Goal: Information Seeking & Learning: Find specific fact

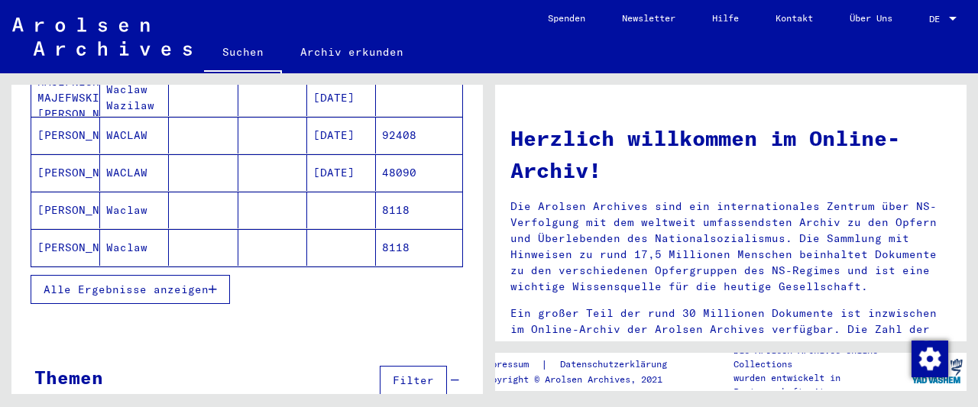
scroll to position [247, 0]
click at [162, 282] on span "Alle Ergebnisse anzeigen" at bounding box center [126, 289] width 165 height 14
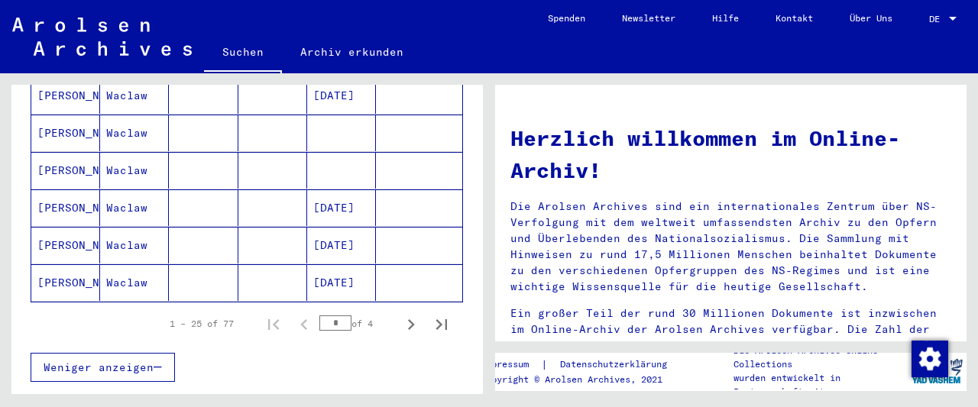
scroll to position [960, 0]
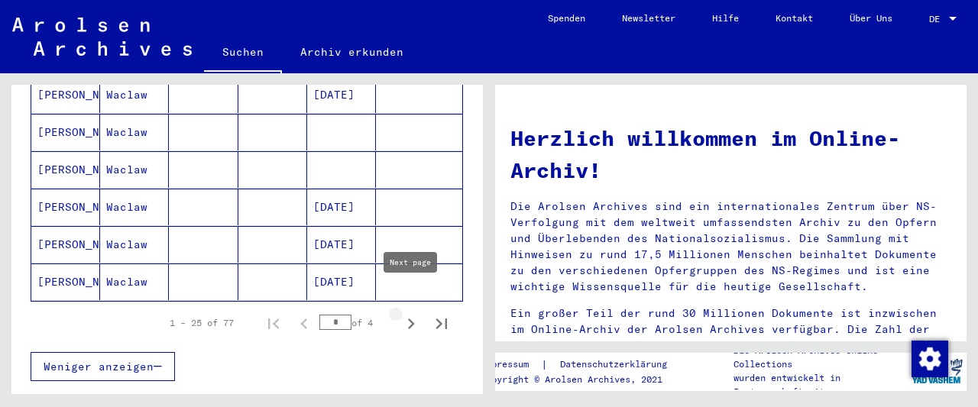
click at [413, 313] on icon "Next page" at bounding box center [410, 323] width 21 height 21
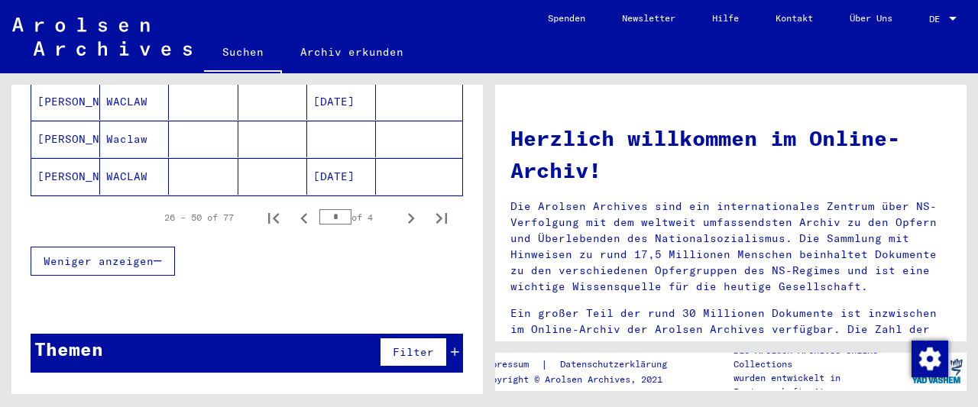
scroll to position [1067, 0]
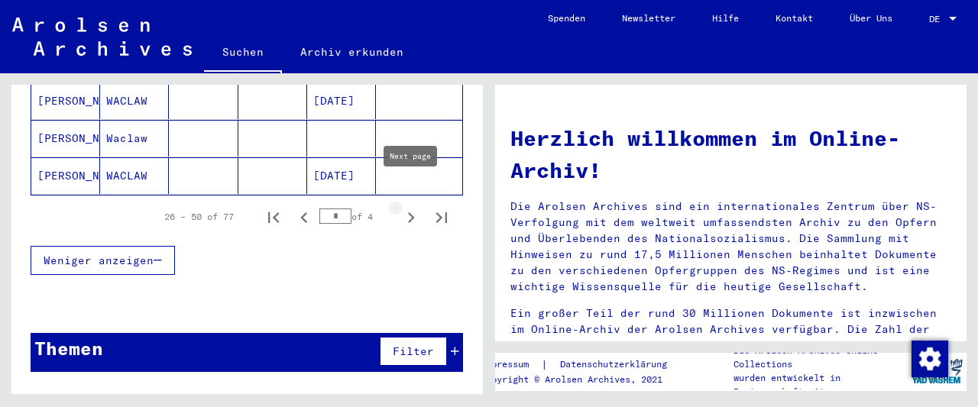
click at [413, 207] on icon "Next page" at bounding box center [410, 217] width 21 height 21
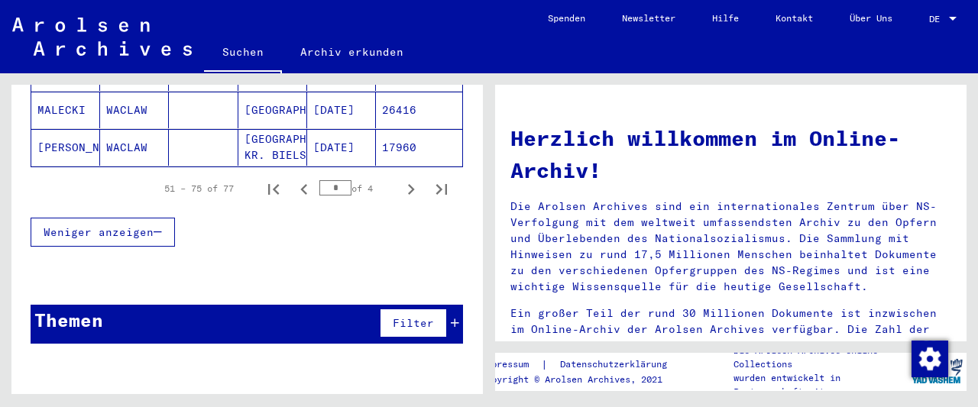
scroll to position [1120, 0]
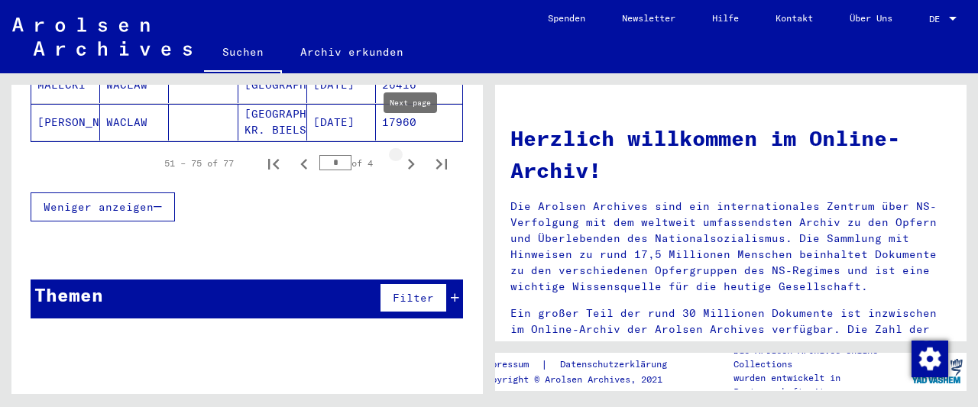
click at [410, 154] on icon "Next page" at bounding box center [410, 164] width 21 height 21
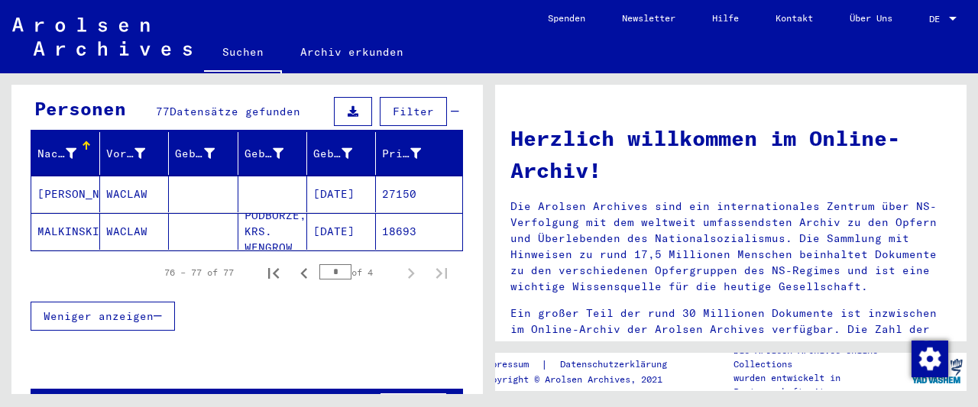
scroll to position [150, 0]
click at [310, 263] on icon "Previous page" at bounding box center [303, 273] width 21 height 21
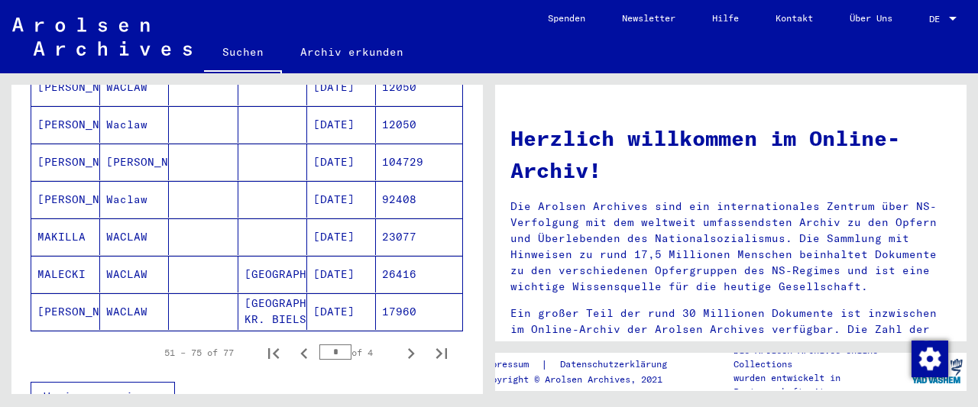
scroll to position [932, 0]
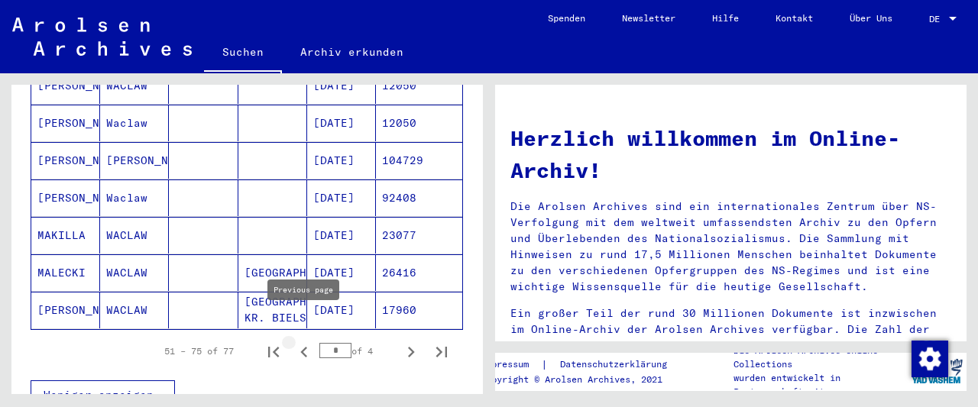
click at [303, 347] on icon "Previous page" at bounding box center [303, 352] width 7 height 11
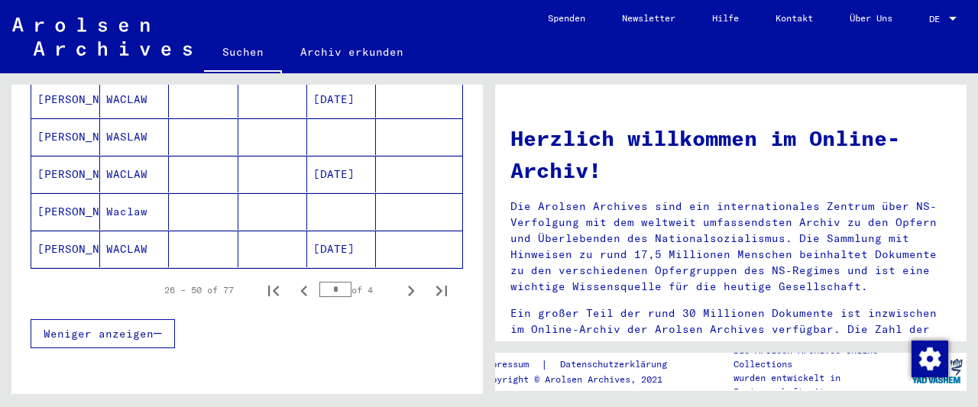
scroll to position [1120, 0]
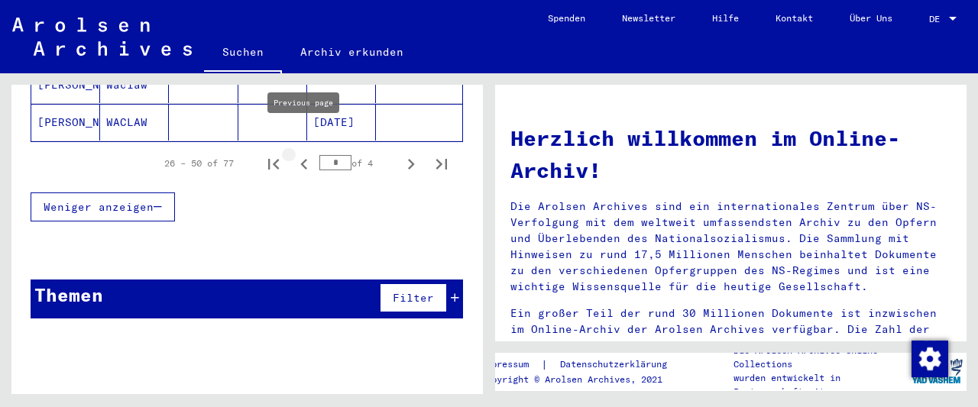
click at [306, 154] on icon "Previous page" at bounding box center [303, 164] width 21 height 21
type input "*"
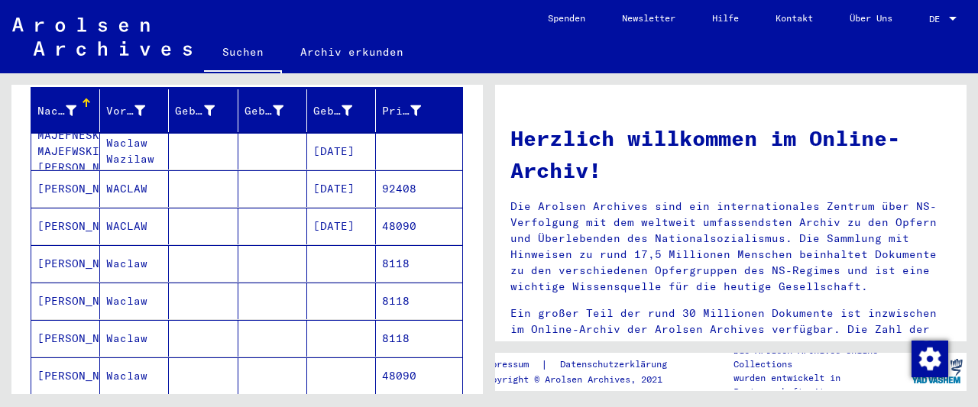
scroll to position [200, 0]
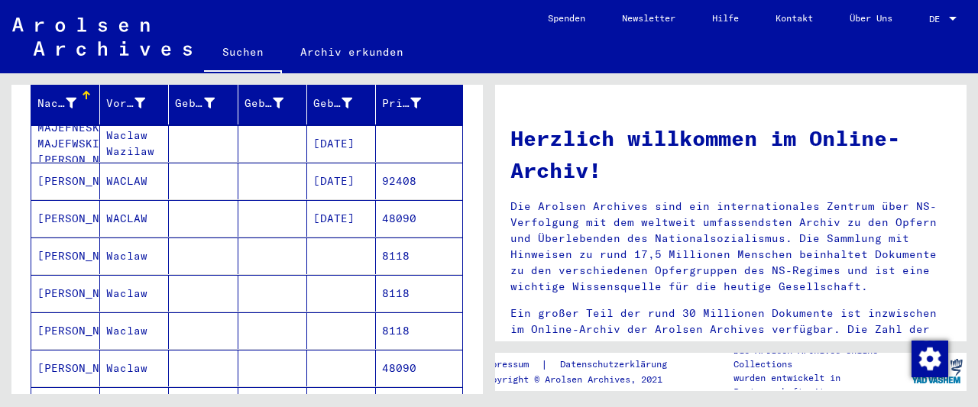
click at [81, 350] on mat-cell "[PERSON_NAME]" at bounding box center [65, 368] width 69 height 37
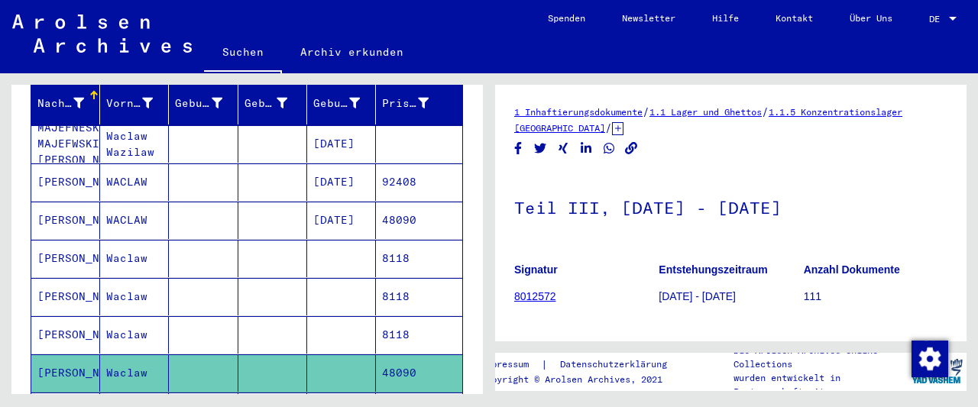
click at [81, 346] on icon at bounding box center [63, 346] width 38 height 61
click at [62, 240] on mat-cell "[PERSON_NAME]" at bounding box center [65, 258] width 69 height 37
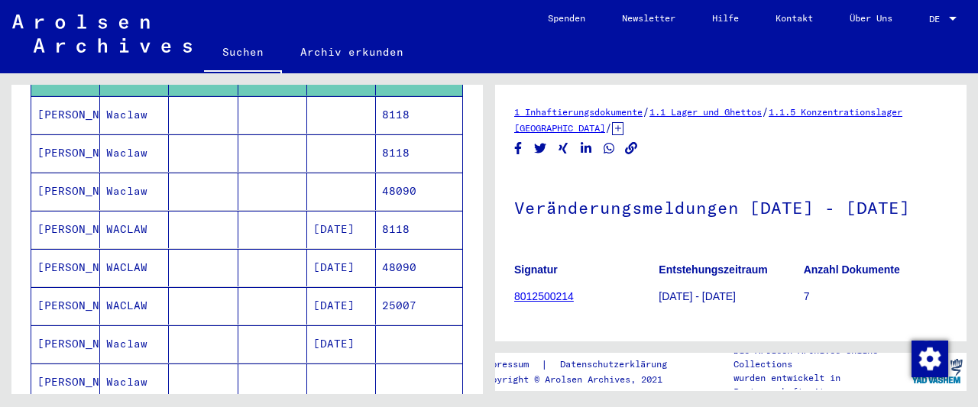
scroll to position [391, 0]
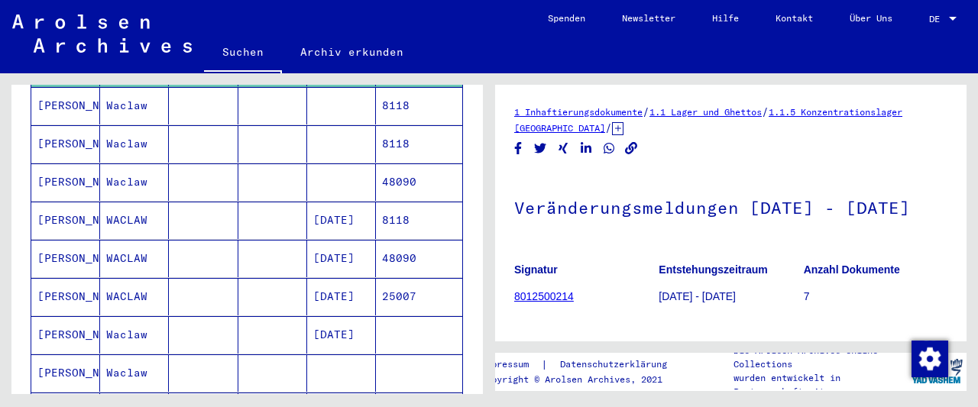
click at [58, 278] on mat-cell "[PERSON_NAME]" at bounding box center [65, 296] width 69 height 37
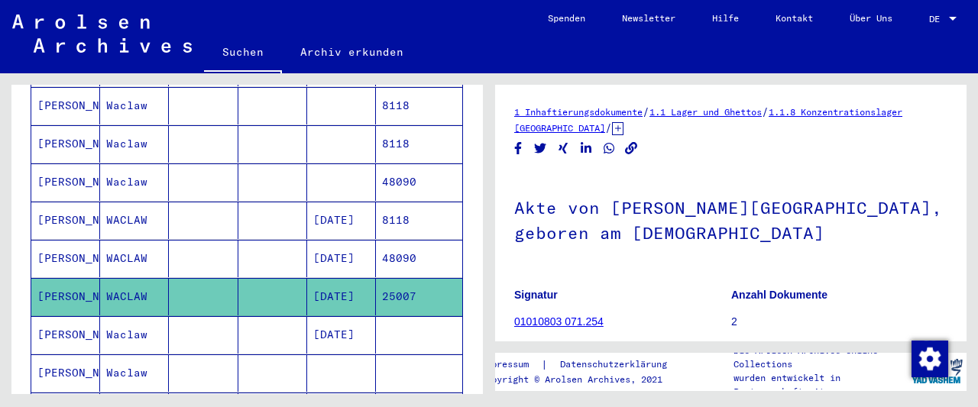
click at [58, 278] on mat-cell "[PERSON_NAME]" at bounding box center [65, 296] width 69 height 37
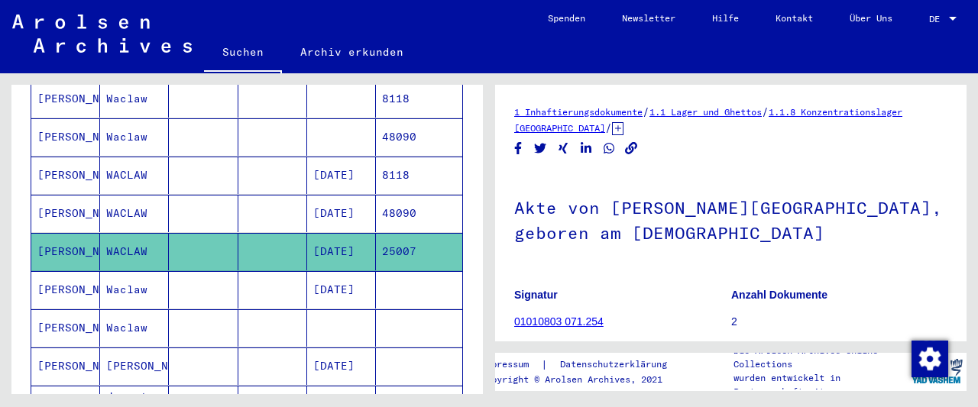
scroll to position [442, 0]
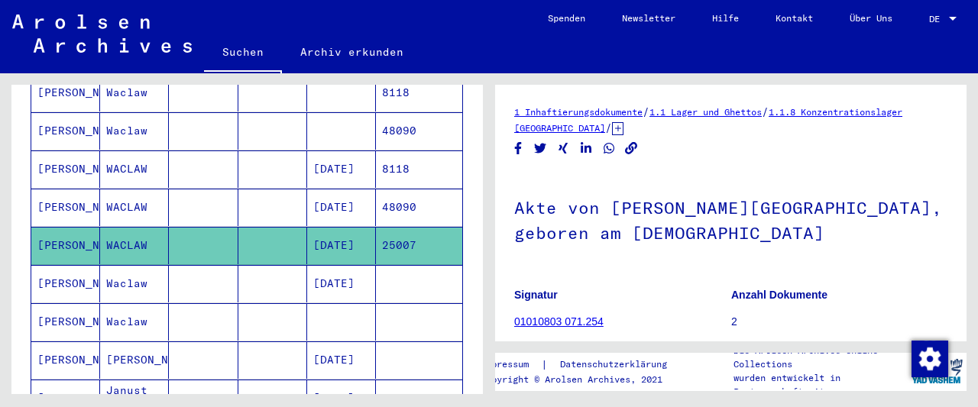
click at [53, 303] on mat-cell "[PERSON_NAME]" at bounding box center [65, 321] width 69 height 37
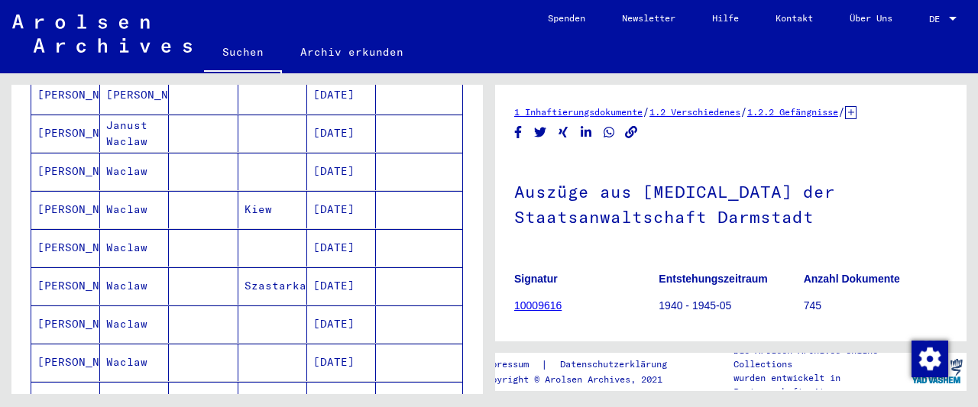
scroll to position [776, 0]
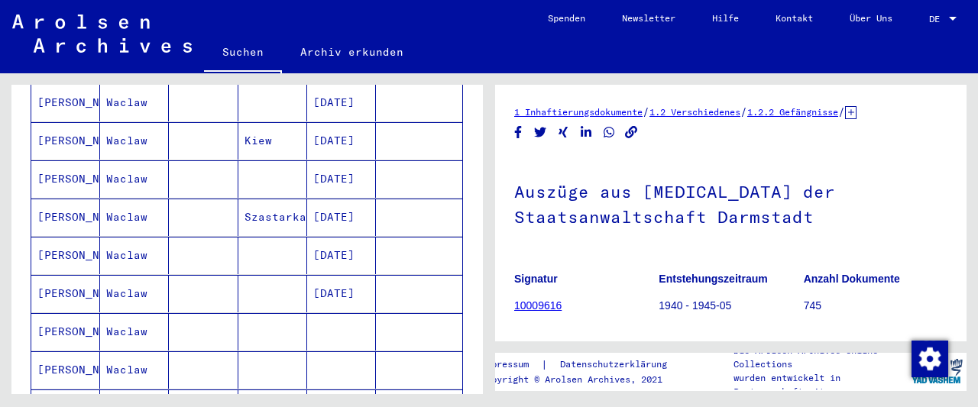
click at [53, 313] on mat-cell "[PERSON_NAME]" at bounding box center [65, 331] width 69 height 37
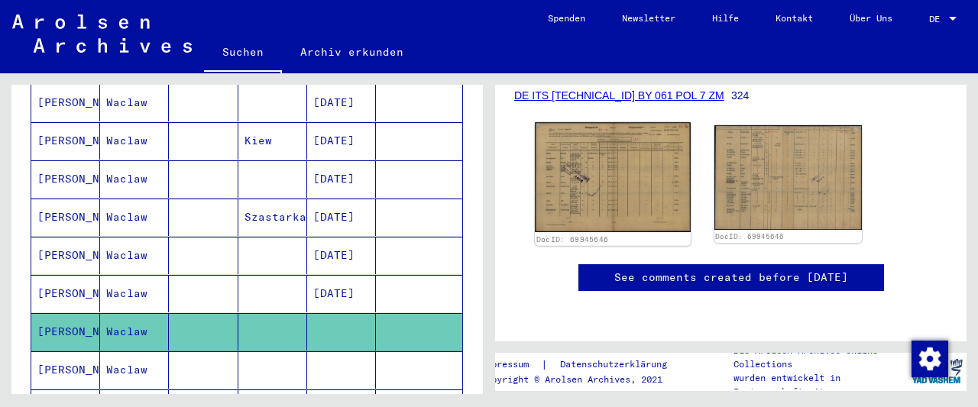
scroll to position [238, 0]
click at [603, 185] on img at bounding box center [612, 177] width 155 height 110
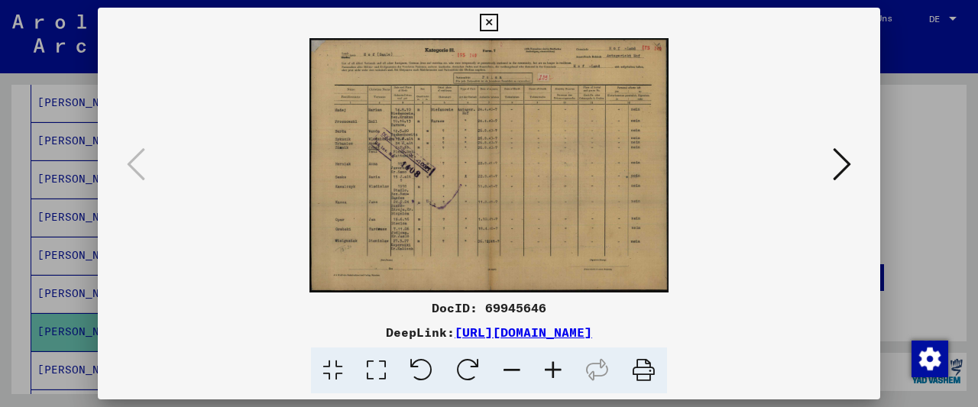
click at [553, 366] on icon at bounding box center [553, 371] width 41 height 47
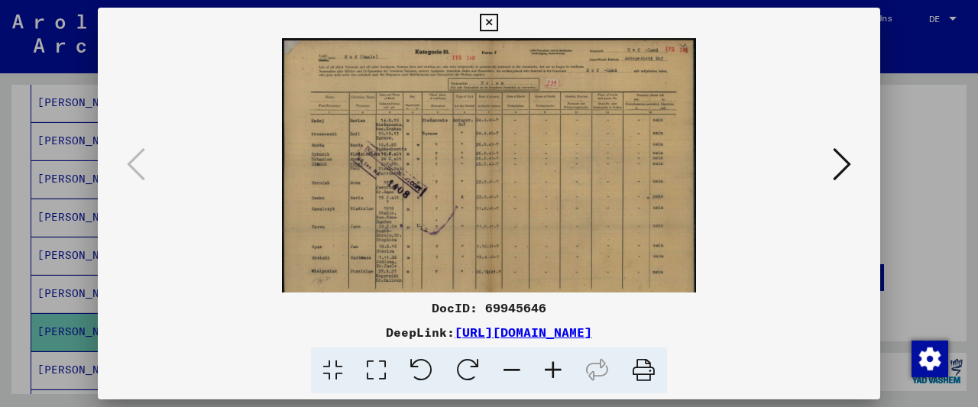
click at [553, 366] on icon at bounding box center [553, 371] width 41 height 47
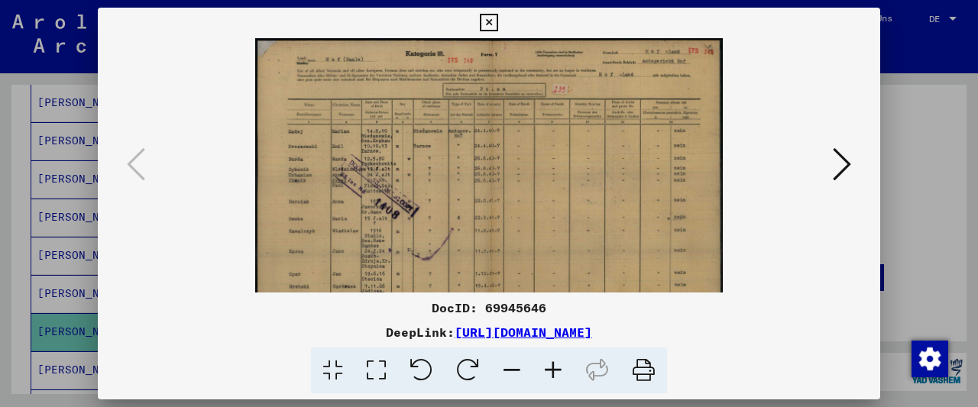
click at [553, 366] on icon at bounding box center [553, 371] width 41 height 47
